Goal: Information Seeking & Learning: Understand process/instructions

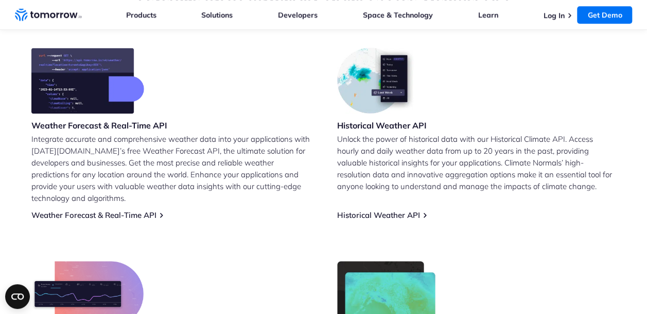
scroll to position [423, 0]
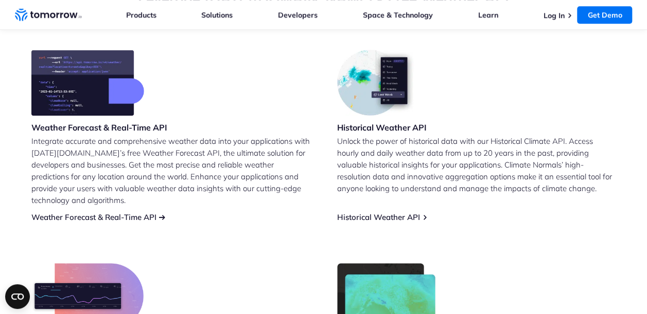
click at [74, 213] on link "Weather Forecast & Real-Time API" at bounding box center [93, 218] width 125 height 10
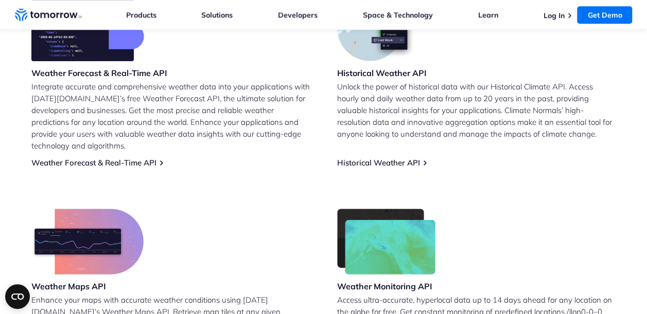
scroll to position [476, 0]
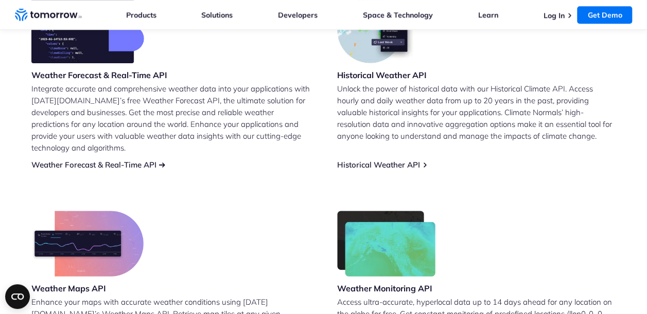
click at [144, 160] on link "Weather Forecast & Real-Time API" at bounding box center [93, 165] width 125 height 10
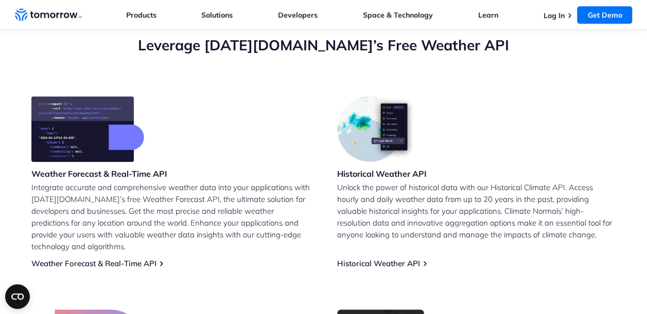
scroll to position [376, 0]
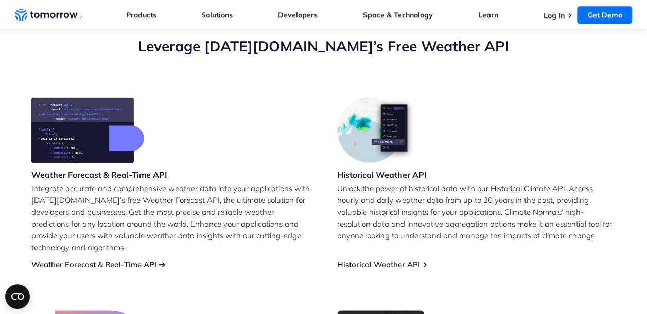
click at [104, 260] on link "Weather Forecast & Real-Time API" at bounding box center [93, 265] width 125 height 10
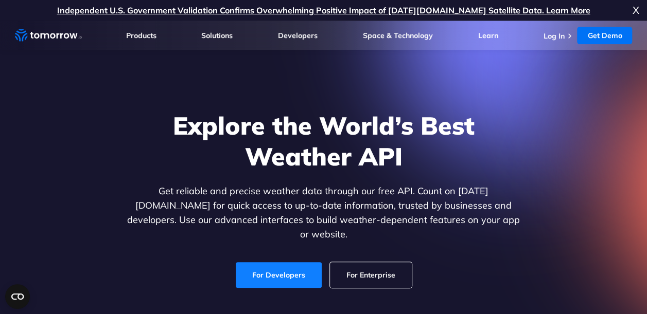
click at [272, 271] on link "For Developers" at bounding box center [279, 275] width 86 height 26
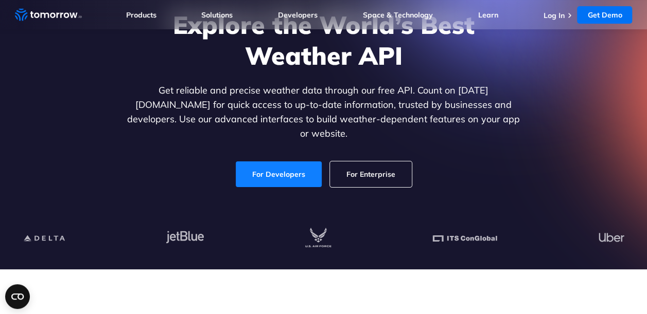
scroll to position [100, 0]
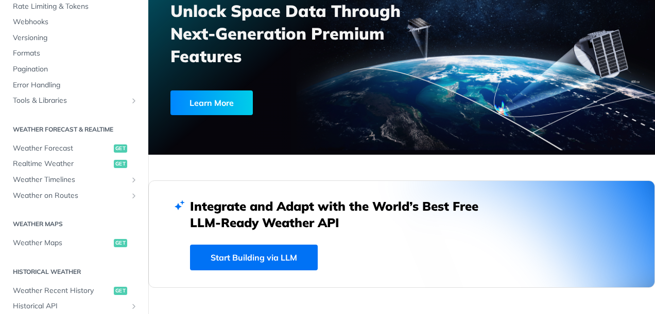
scroll to position [110, 0]
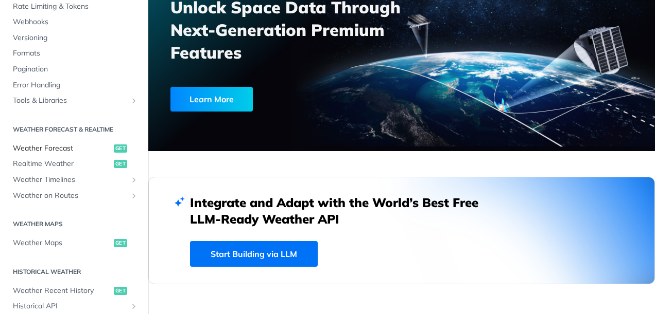
click at [48, 149] on span "Weather Forecast" at bounding box center [62, 149] width 98 height 10
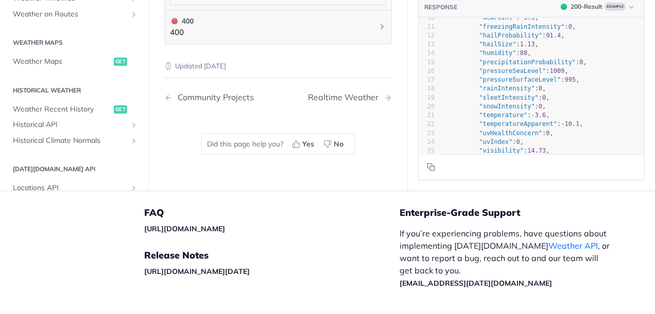
scroll to position [43, 0]
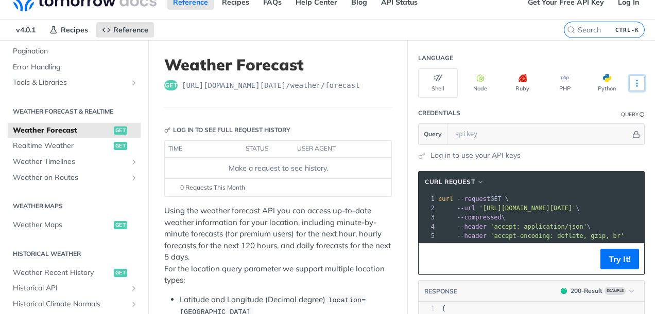
click at [632, 79] on icon "More ellipsis" at bounding box center [636, 83] width 9 height 9
click at [497, 110] on header "Credentials Query" at bounding box center [531, 113] width 226 height 21
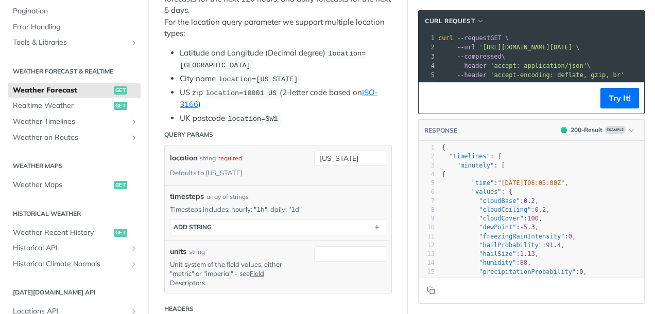
scroll to position [262, 0]
click at [349, 179] on div "location string required Defaults to new york new york" at bounding box center [278, 165] width 226 height 40
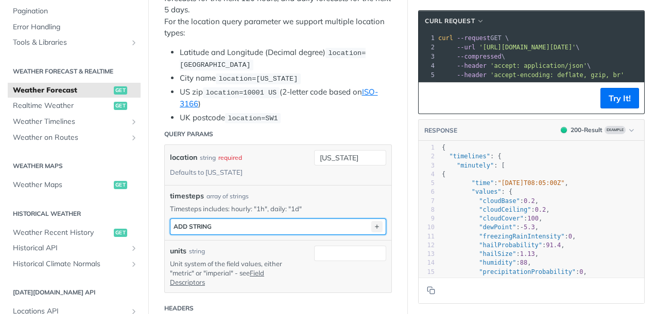
click at [371, 221] on icon "button" at bounding box center [376, 226] width 11 height 11
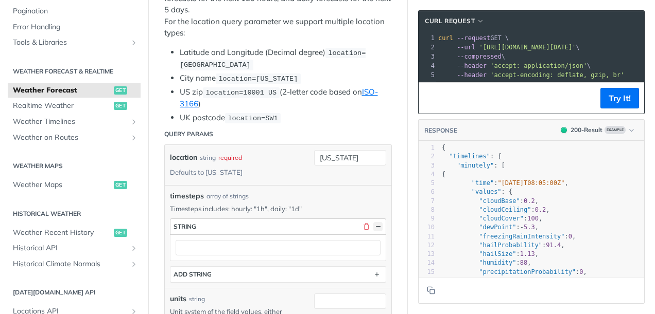
click at [373, 223] on button "button" at bounding box center [377, 226] width 9 height 9
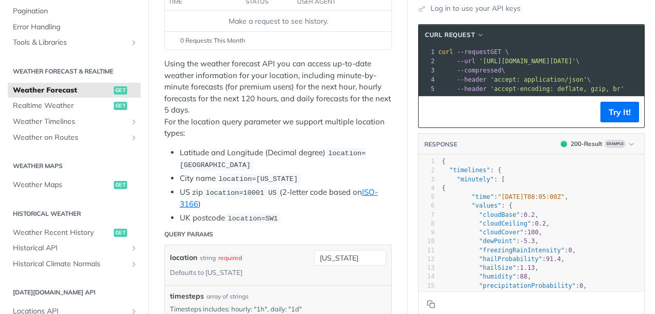
scroll to position [163, 0]
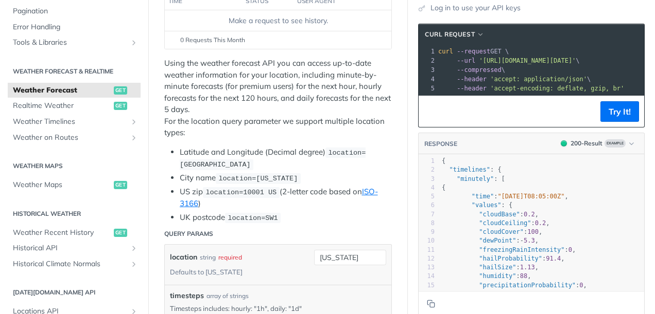
click at [289, 134] on p "Using the weather forecast API you can access up-to-date weather information fo…" at bounding box center [277, 98] width 227 height 81
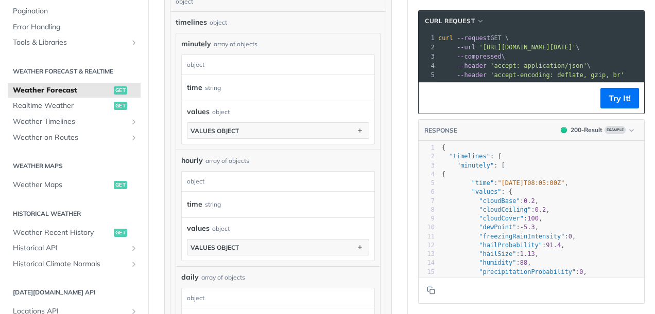
scroll to position [754, 0]
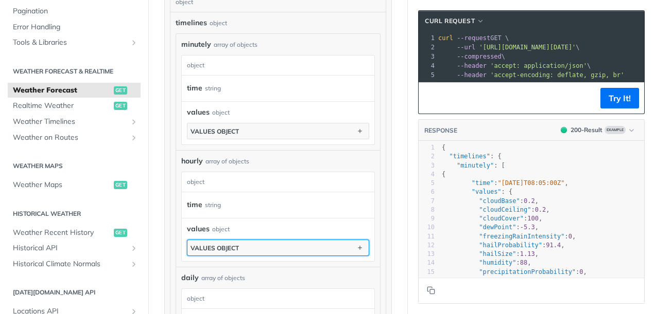
click at [229, 244] on div "values object" at bounding box center [214, 248] width 48 height 8
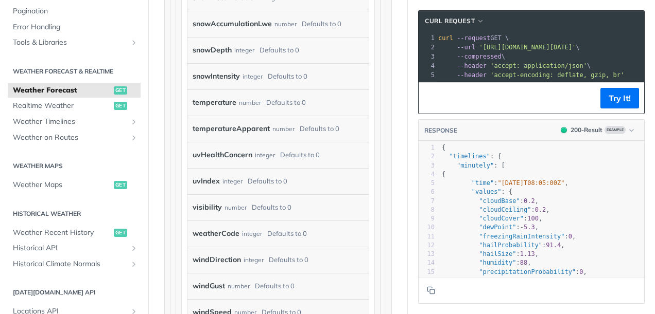
scroll to position [1551, 0]
click at [211, 215] on label "visibility" at bounding box center [206, 207] width 29 height 15
click at [214, 215] on label "visibility" at bounding box center [206, 207] width 29 height 15
drag, startPoint x: 214, startPoint y: 225, endPoint x: 242, endPoint y: 229, distance: 28.0
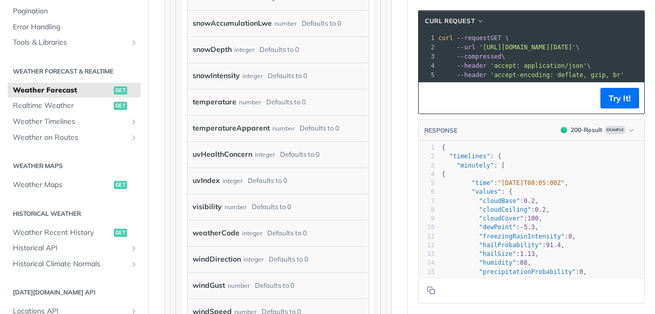
click at [242, 215] on div "number" at bounding box center [235, 207] width 22 height 15
click at [194, 215] on label "visibility" at bounding box center [206, 207] width 29 height 15
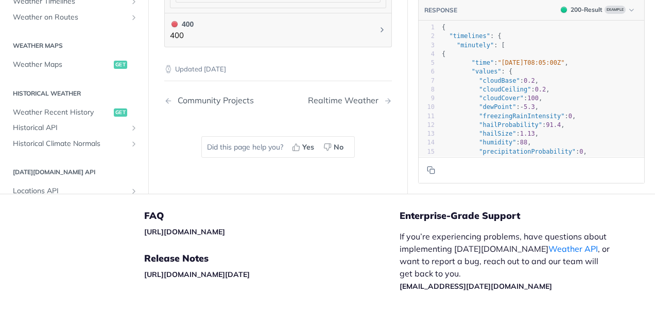
scroll to position [2137, 0]
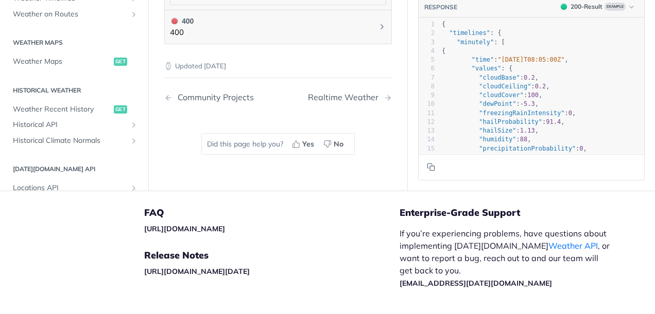
click at [270, 72] on p "Updated 3 months ago" at bounding box center [277, 66] width 227 height 10
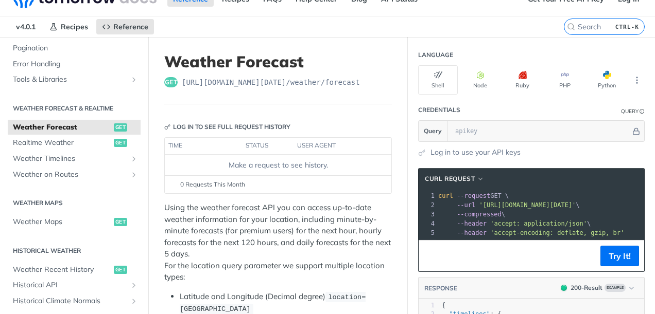
scroll to position [18, 0]
click at [604, 83] on button "Python" at bounding box center [607, 79] width 40 height 29
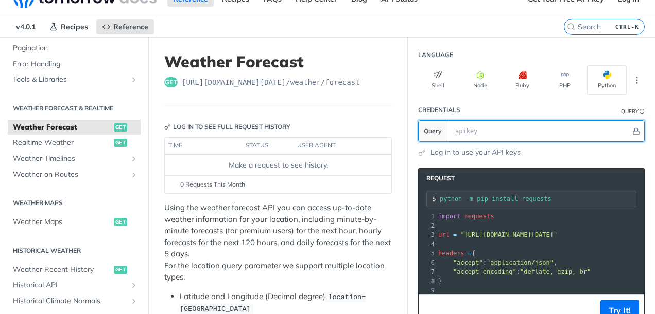
click at [513, 130] on input "text" at bounding box center [540, 131] width 181 height 21
type input "yjfcjhycdfyhfc"
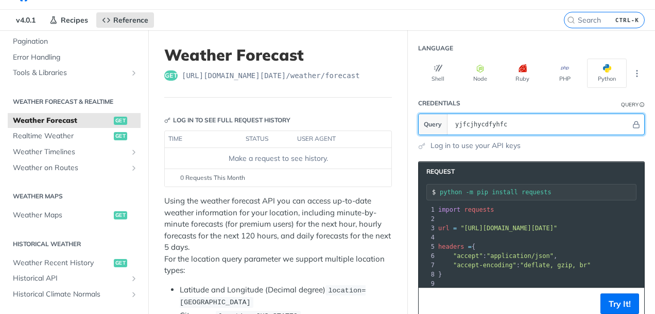
scroll to position [24, 0]
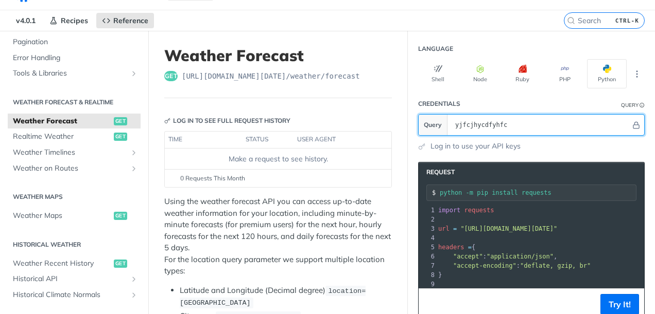
drag, startPoint x: 500, startPoint y: 122, endPoint x: 444, endPoint y: 120, distance: 55.6
click at [450, 120] on input "yjfcjhycdfyhfc" at bounding box center [540, 125] width 181 height 21
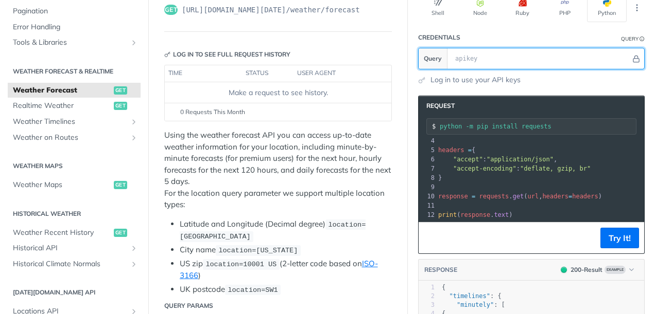
scroll to position [97, 0]
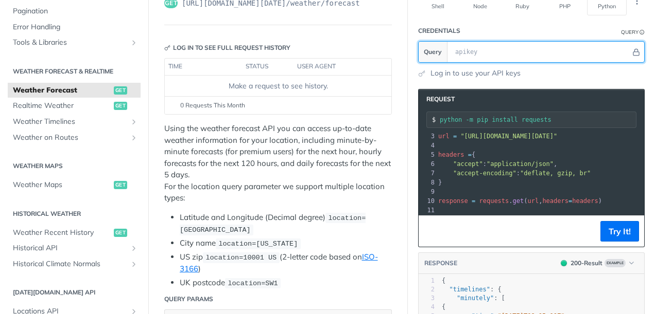
click at [469, 49] on input "text" at bounding box center [540, 52] width 181 height 21
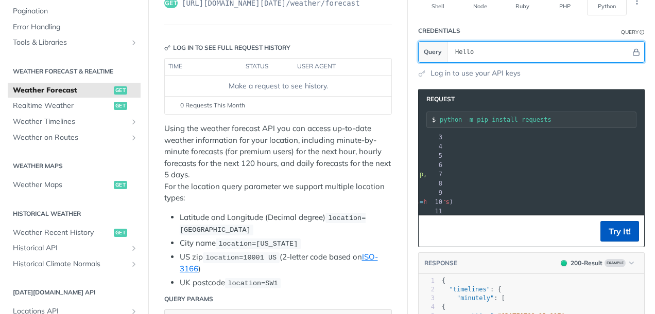
type input "Hello"
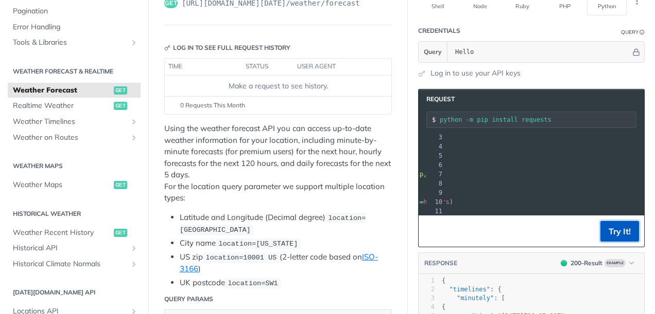
click at [618, 225] on button "Try It!" at bounding box center [619, 231] width 39 height 21
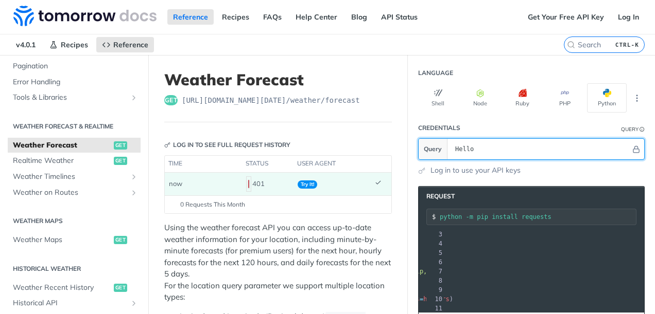
click at [430, 149] on section "Query Hello" at bounding box center [531, 149] width 226 height 22
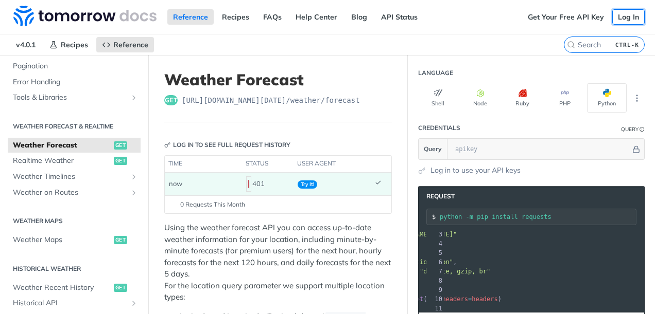
click at [623, 11] on link "Log In" at bounding box center [628, 16] width 32 height 15
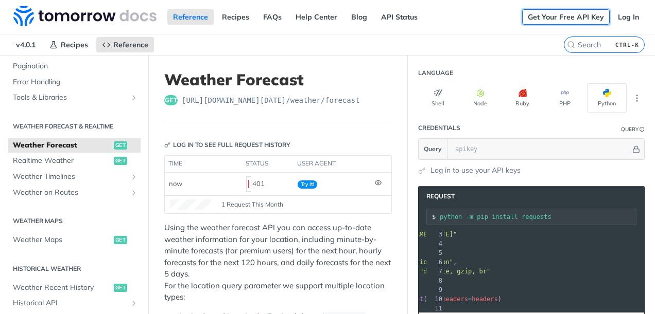
click at [560, 15] on link "Get Your Free API Key" at bounding box center [565, 16] width 87 height 15
click at [612, 22] on link "Log In" at bounding box center [628, 16] width 32 height 15
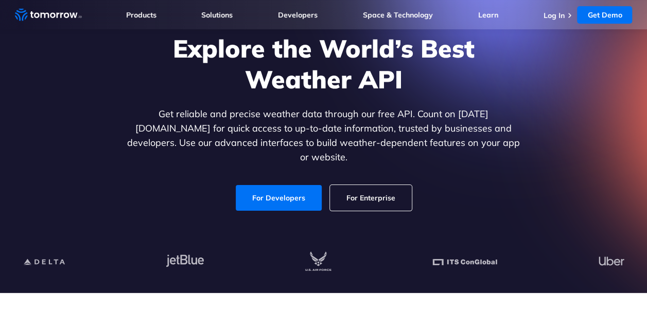
scroll to position [78, 0]
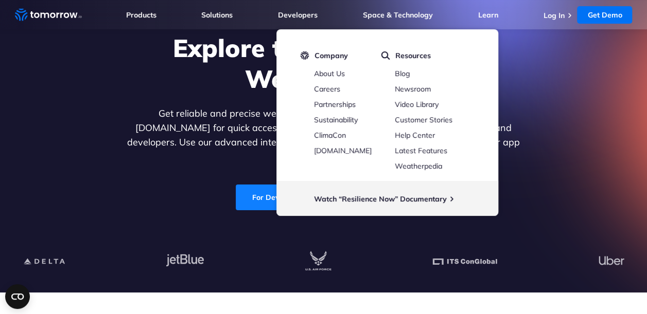
click at [257, 186] on link "For Developers" at bounding box center [279, 198] width 86 height 26
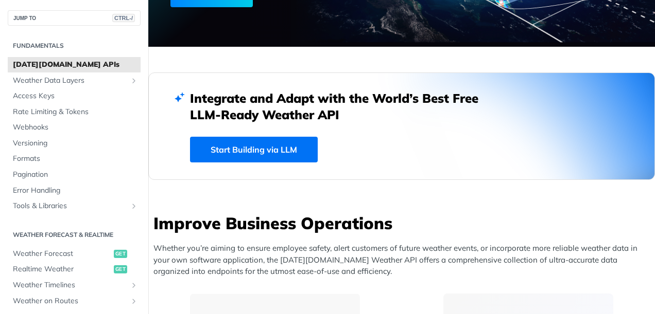
scroll to position [216, 0]
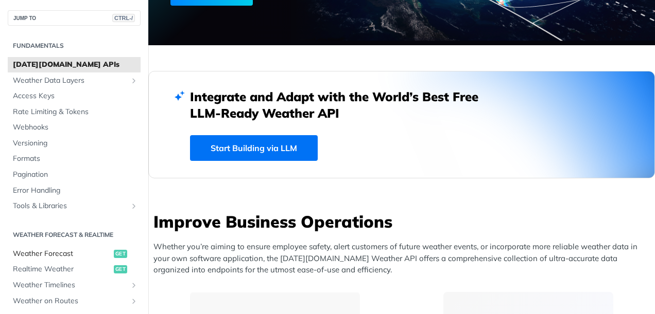
click at [49, 251] on span "Weather Forecast" at bounding box center [62, 254] width 98 height 10
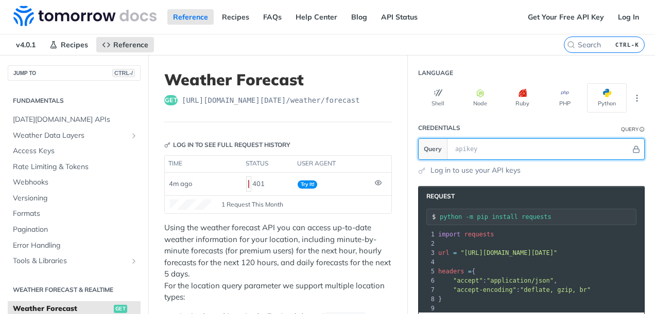
click at [468, 152] on input "text" at bounding box center [540, 149] width 181 height 21
paste input "ImfgxNsMqntEnPDJTvnWAa8aD17zyeKM"
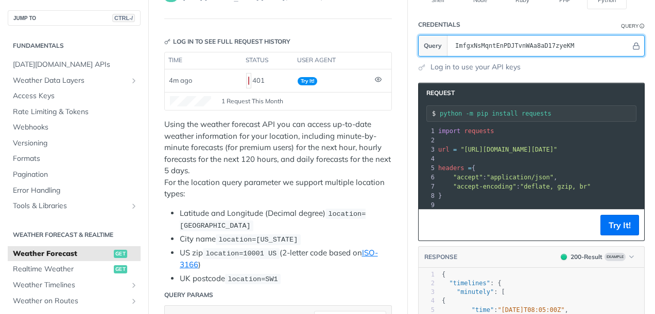
scroll to position [103, 0]
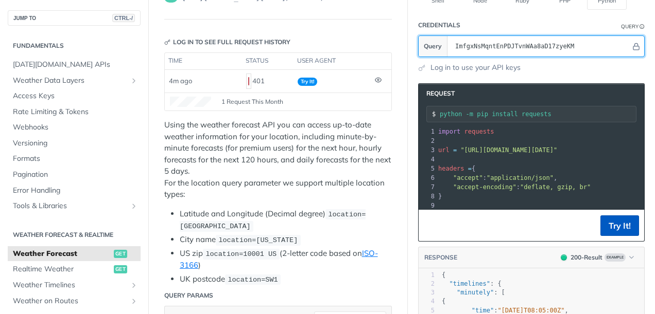
type input "ImfgxNsMqntEnPDJTvnWAa8aD17zyeKM"
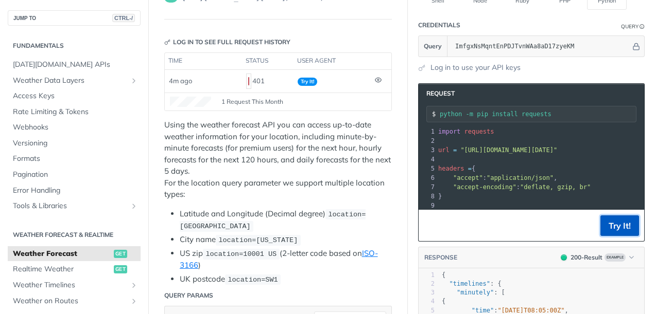
click at [605, 224] on button "Try It!" at bounding box center [619, 226] width 39 height 21
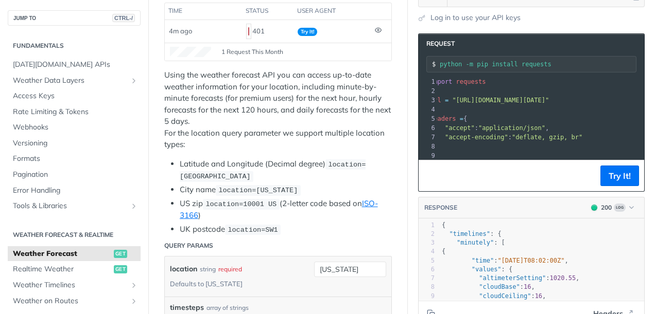
scroll to position [153, 0]
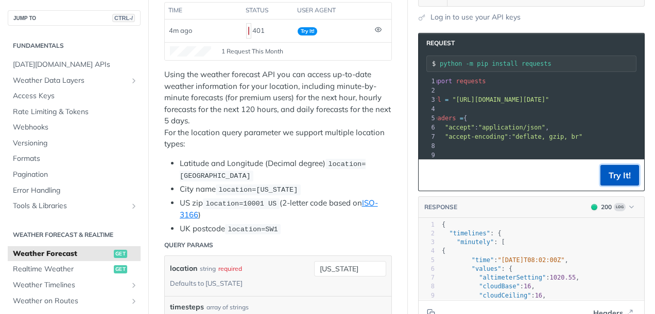
click at [613, 174] on button "Try It!" at bounding box center [619, 175] width 39 height 21
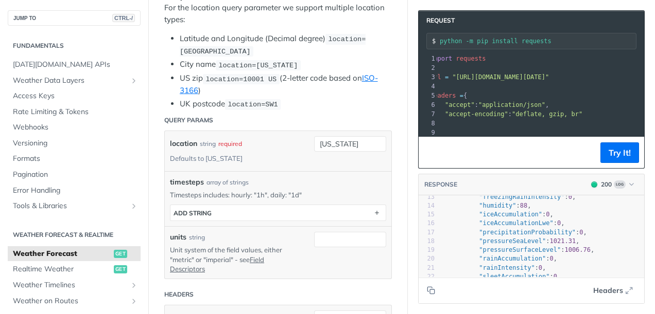
scroll to position [0, 0]
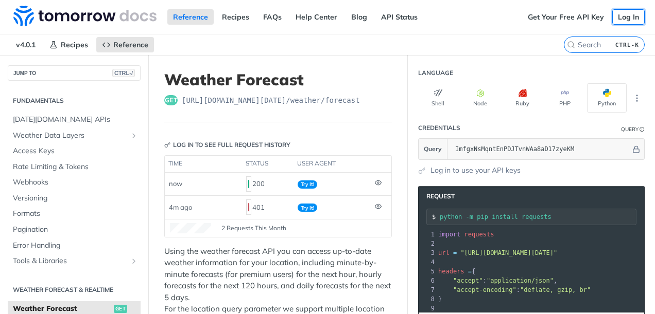
click at [626, 24] on link "Log In" at bounding box center [628, 16] width 32 height 15
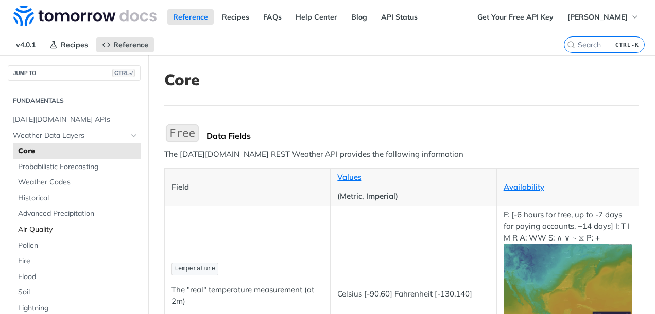
click at [45, 225] on span "Air Quality" at bounding box center [78, 230] width 120 height 10
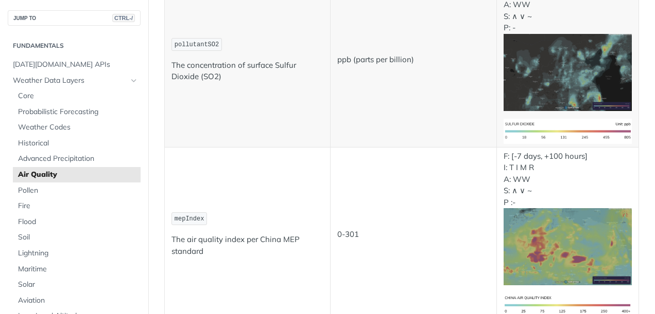
scroll to position [694, 0]
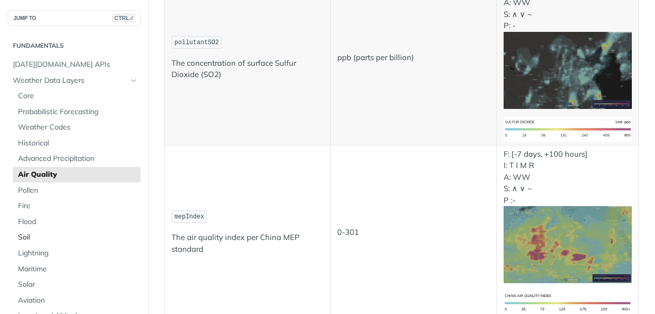
click at [31, 238] on span "Soil" at bounding box center [78, 238] width 120 height 10
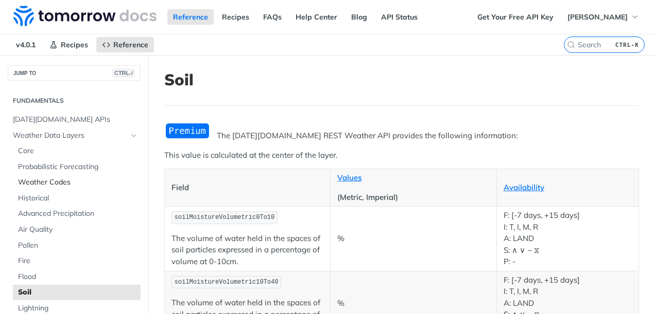
click at [46, 189] on link "Weather Codes" at bounding box center [77, 182] width 128 height 15
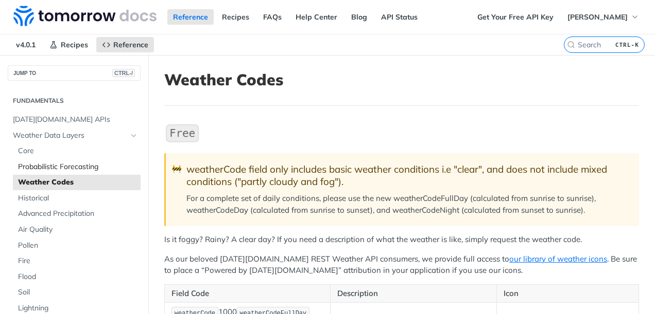
click at [55, 160] on link "Probabilistic Forecasting" at bounding box center [77, 167] width 128 height 15
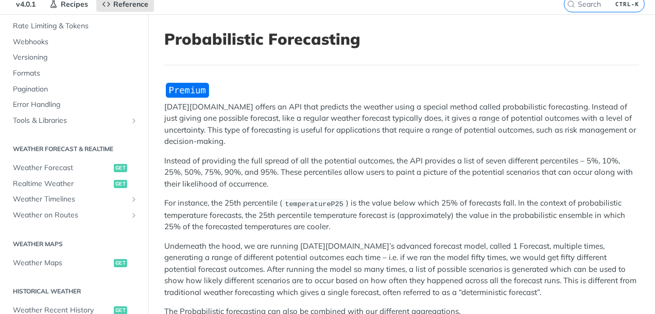
scroll to position [354, 0]
click at [58, 165] on span "Weather Forecast" at bounding box center [62, 167] width 98 height 10
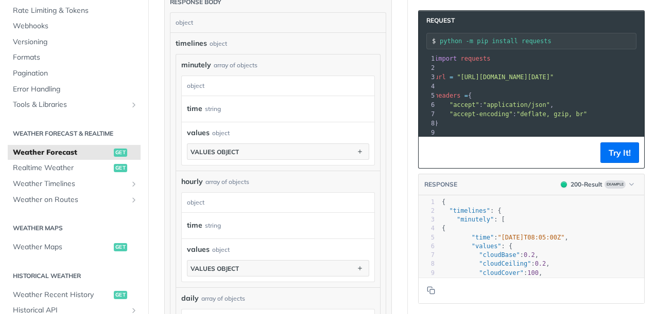
scroll to position [721, 0]
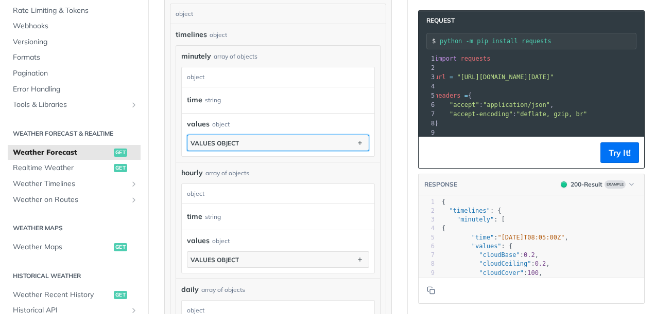
click at [326, 137] on button "values object" at bounding box center [277, 142] width 181 height 15
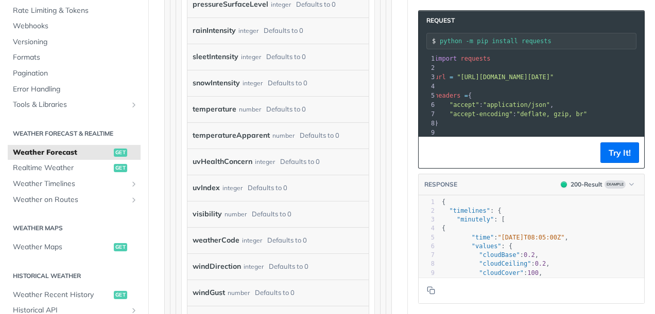
scroll to position [1144, 0]
click at [212, 216] on label "visibility" at bounding box center [206, 213] width 29 height 15
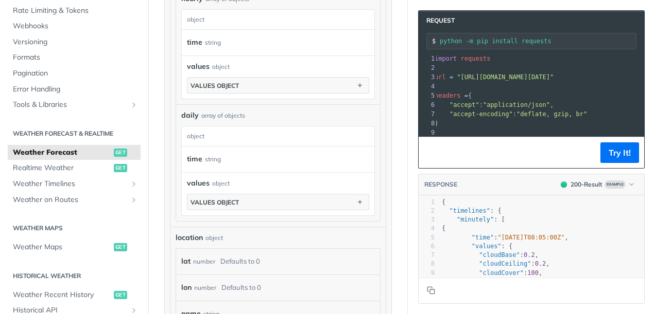
scroll to position [1497, 0]
drag, startPoint x: 212, startPoint y: 216, endPoint x: 392, endPoint y: 103, distance: 212.3
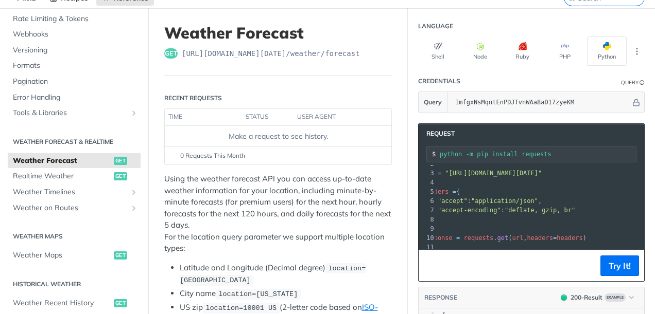
scroll to position [0, 0]
click at [524, 197] on span ""application/json"" at bounding box center [504, 200] width 67 height 7
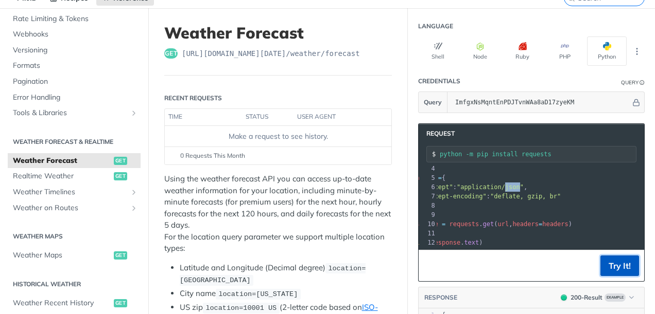
click at [613, 264] on button "Try It!" at bounding box center [619, 266] width 39 height 21
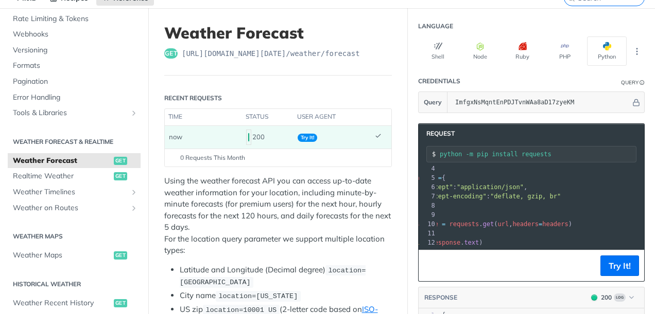
click at [204, 163] on footer "0 Requests This Month" at bounding box center [278, 158] width 226 height 18
drag, startPoint x: 204, startPoint y: 163, endPoint x: 479, endPoint y: 184, distance: 275.2
click at [479, 193] on span ""accept-encoding" : "deflate, gzip, br"" at bounding box center [484, 196] width 152 height 7
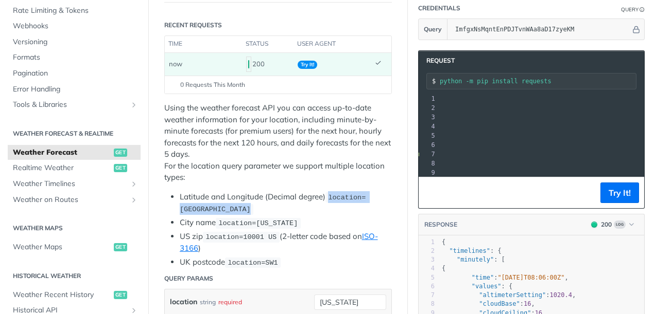
copy span "location=[GEOGRAPHIC_DATA]"
drag, startPoint x: 182, startPoint y: 208, endPoint x: 280, endPoint y: 203, distance: 98.5
click at [280, 203] on span "location=[GEOGRAPHIC_DATA]" at bounding box center [273, 204] width 186 height 20
drag, startPoint x: 454, startPoint y: 117, endPoint x: 525, endPoint y: 119, distance: 71.6
click at [525, 119] on pre "url = "[URL][DOMAIN_NAME][DATE]"" at bounding box center [478, 117] width 416 height 9
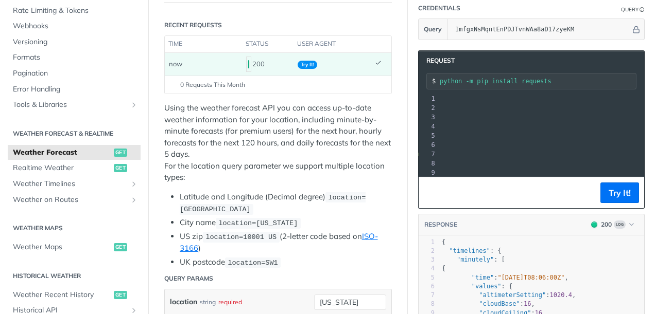
click at [391, 115] on span ""[URL][DOMAIN_NAME][DATE]"" at bounding box center [342, 117] width 97 height 7
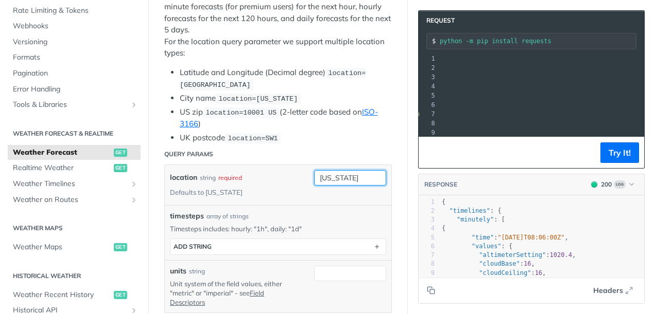
click at [350, 177] on input "[US_STATE]" at bounding box center [350, 177] width 72 height 15
type input "n"
type input "K"
type input "k"
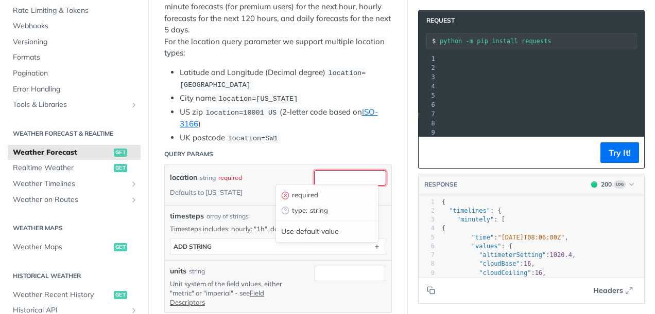
paste input "location=[GEOGRAPHIC_DATA]"
click at [324, 174] on input "location=[GEOGRAPHIC_DATA]" at bounding box center [350, 177] width 72 height 15
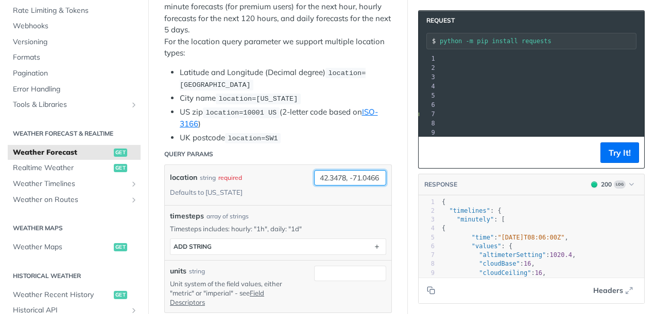
type input "42.3478, -71.0466"
click at [546, 102] on pre ""accept" : "application/json" ," at bounding box center [548, 104] width 457 height 9
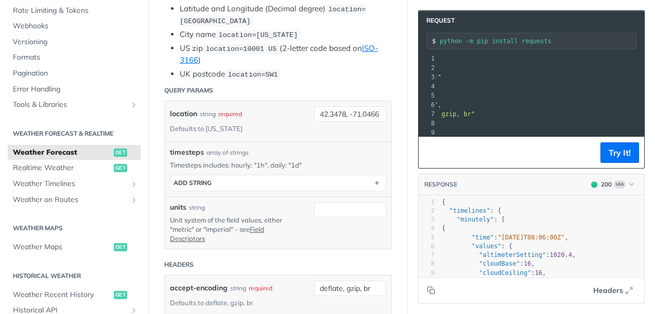
scroll to position [309, 0]
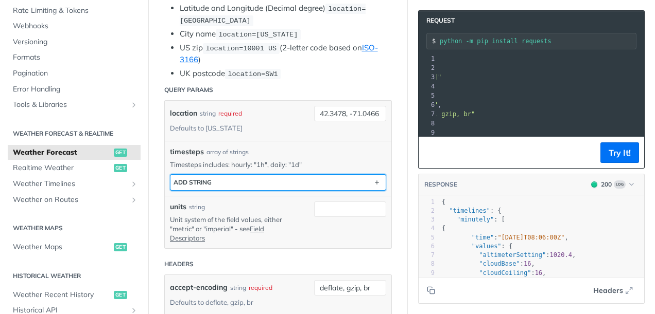
click at [324, 178] on button "ADD string" at bounding box center [277, 182] width 215 height 15
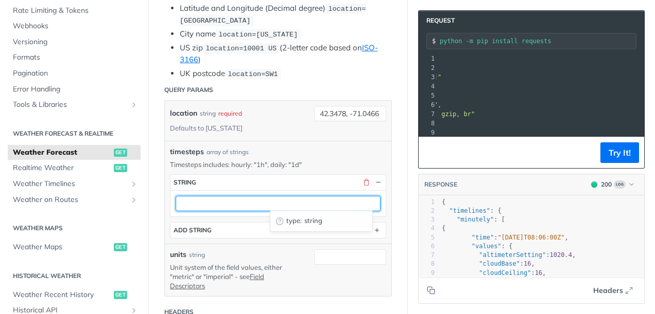
click at [312, 203] on input "text" at bounding box center [277, 203] width 205 height 15
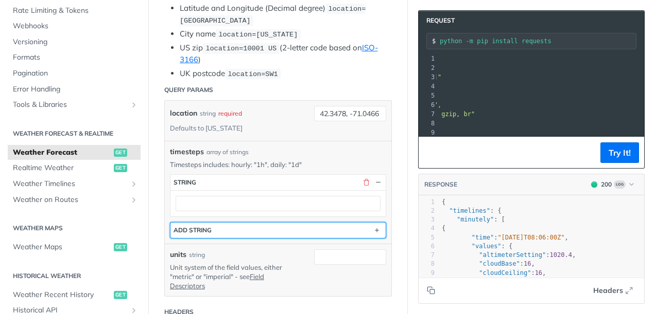
click at [257, 223] on button "ADD string" at bounding box center [277, 230] width 215 height 15
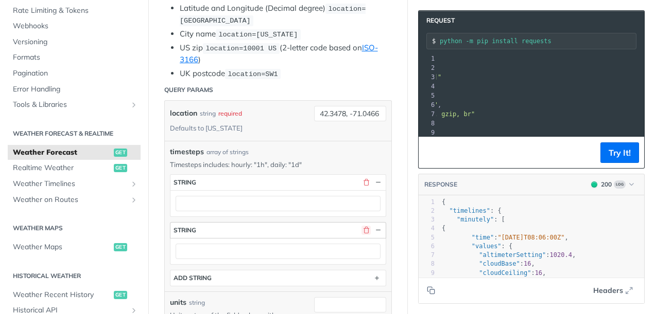
click at [361, 226] on button "button" at bounding box center [365, 230] width 9 height 9
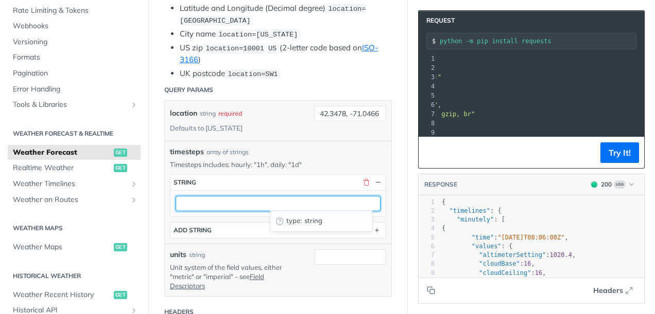
click at [227, 199] on input "text" at bounding box center [277, 203] width 205 height 15
type input "15m"
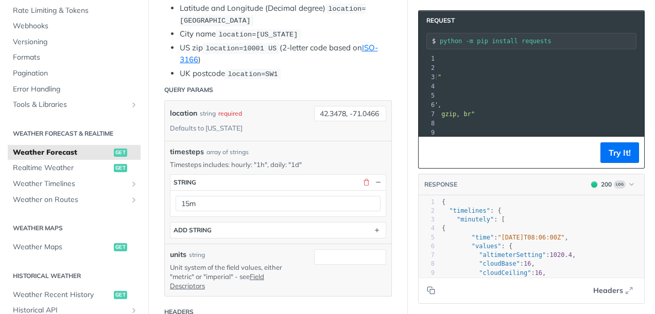
click at [235, 252] on div "units string" at bounding box center [234, 255] width 129 height 11
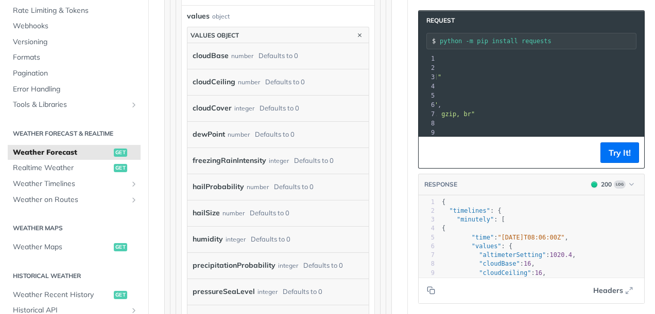
scroll to position [878, 0]
click at [223, 259] on label "precipitationProbability" at bounding box center [233, 266] width 83 height 15
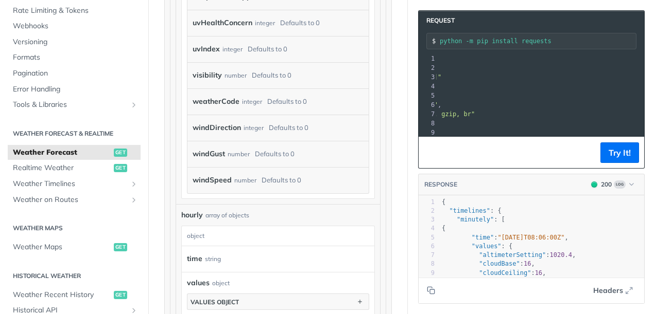
scroll to position [1276, 0]
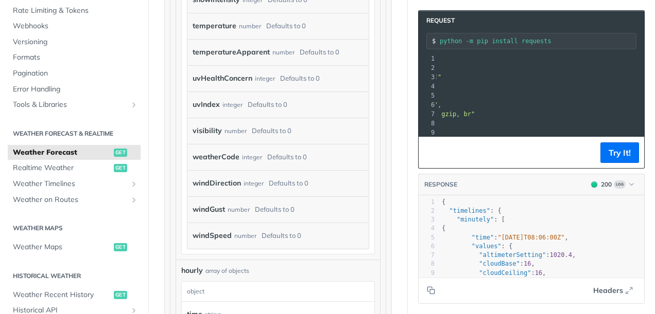
click at [206, 134] on label "visibility" at bounding box center [206, 131] width 29 height 15
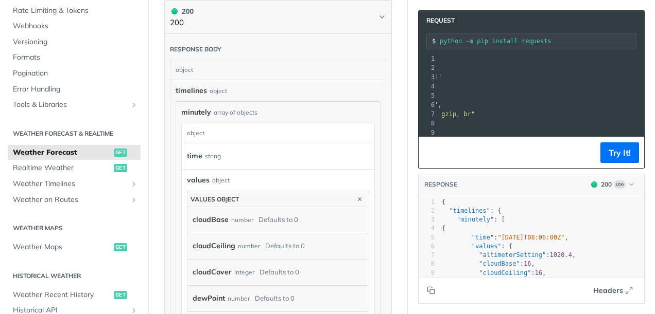
scroll to position [715, 0]
click at [225, 175] on div "object" at bounding box center [220, 179] width 17 height 9
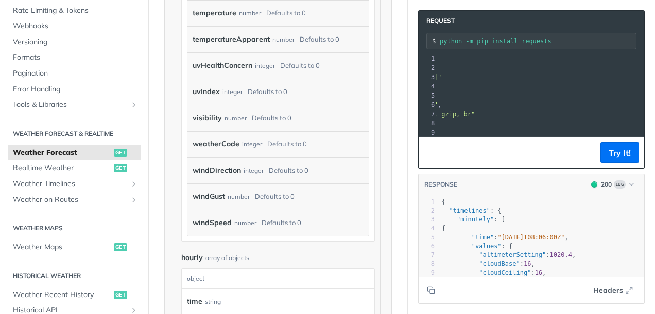
scroll to position [1271, 0]
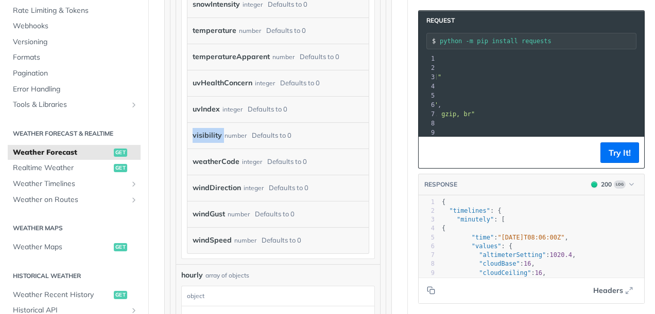
drag, startPoint x: 189, startPoint y: 138, endPoint x: 221, endPoint y: 143, distance: 32.2
click at [221, 143] on div "visibility number Defaults to 0" at bounding box center [277, 135] width 181 height 26
copy label "visibility"
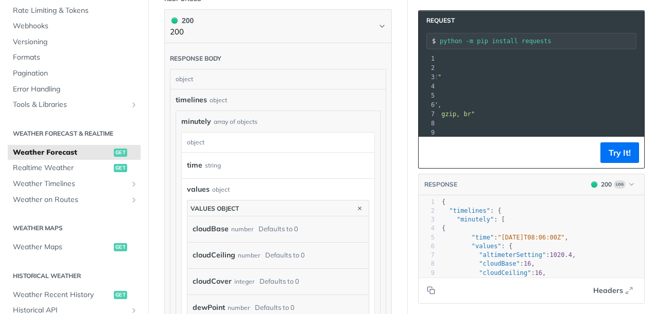
scroll to position [707, 0]
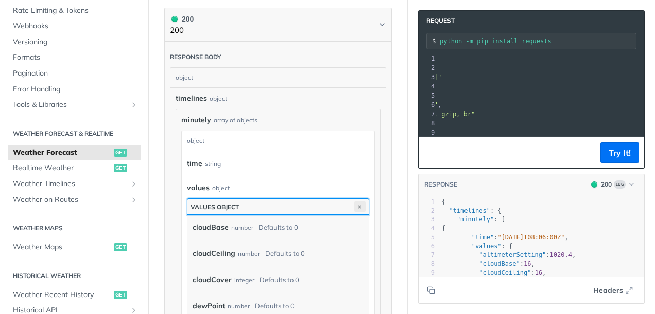
click at [354, 201] on icon "button" at bounding box center [359, 206] width 11 height 11
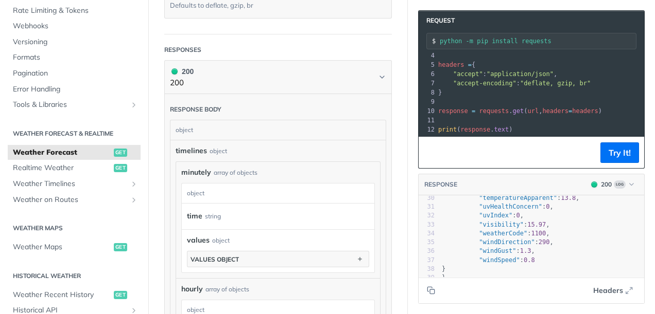
scroll to position [340, 0]
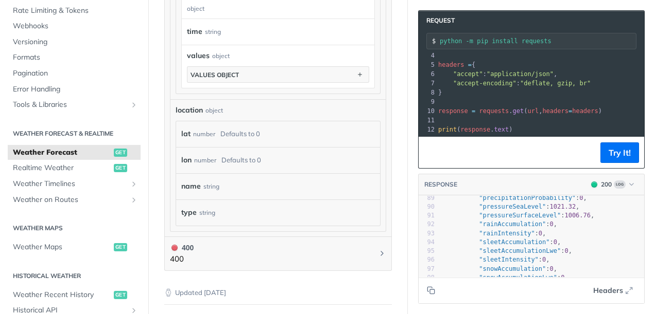
click at [511, 80] on span ""accept-encoding" : "deflate, gzip, br"" at bounding box center [514, 83] width 152 height 7
